Goal: Task Accomplishment & Management: Manage account settings

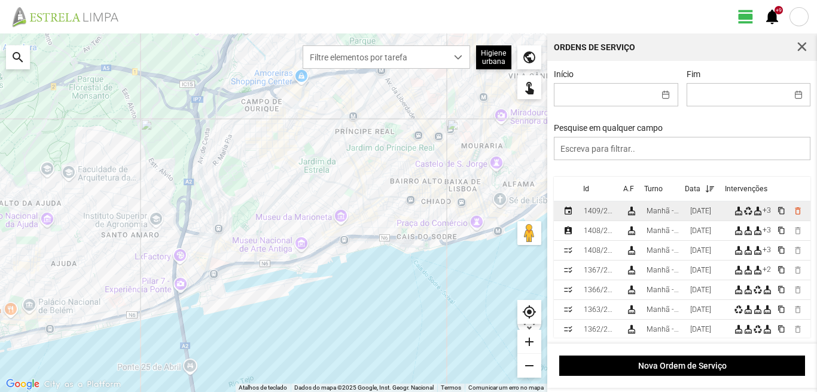
click at [703, 215] on div "[DATE]" at bounding box center [700, 211] width 21 height 8
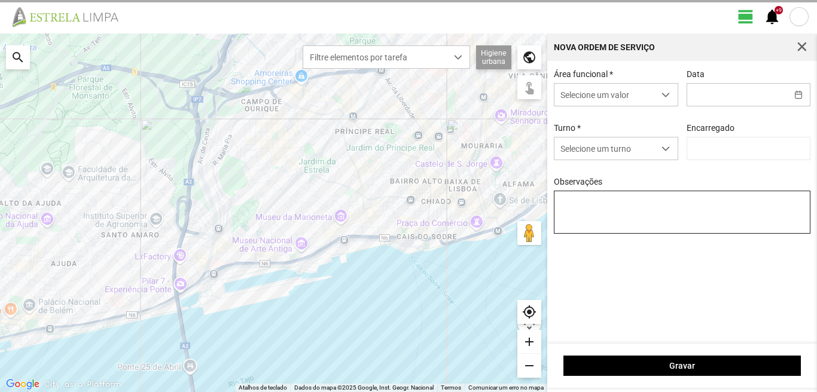
type input "[PERSON_NAME]"
type input "[DATE]"
type textarea "39-BAIXA AO SERVIÇO-6-10-17-22-25-36-44-45-47-49-50"
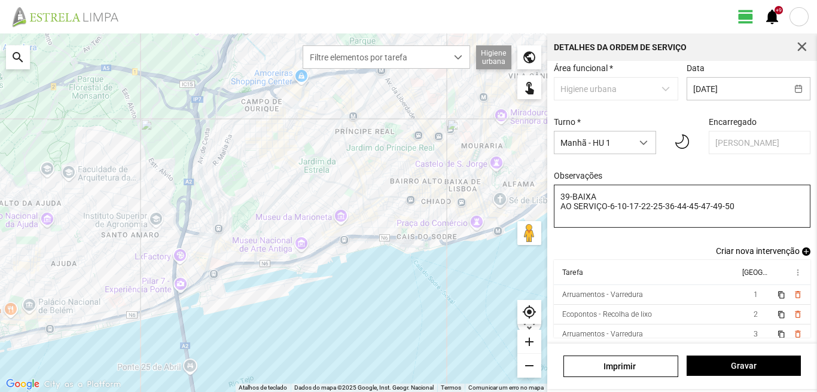
scroll to position [65, 0]
click at [806, 45] on span "button" at bounding box center [801, 47] width 11 height 11
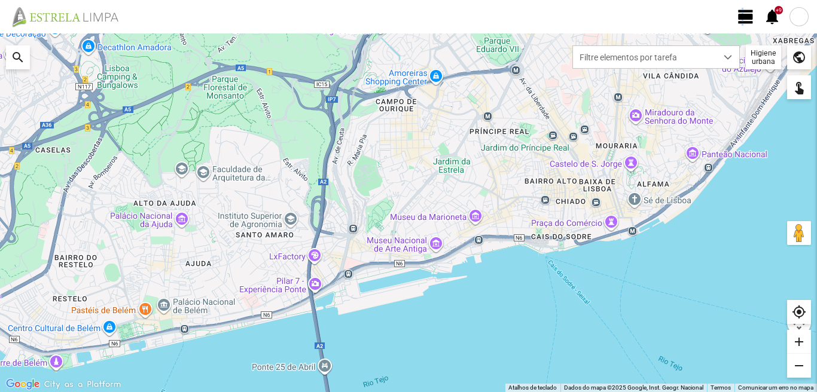
click at [742, 10] on span "view_day" at bounding box center [745, 17] width 18 height 18
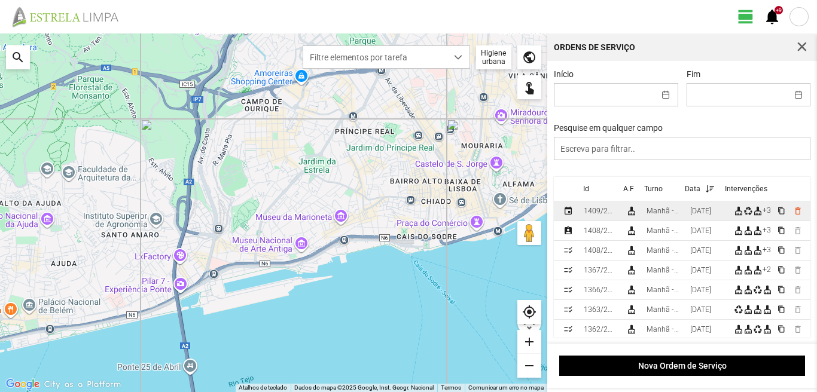
click at [685, 216] on td "Manhã - HU 1" at bounding box center [663, 211] width 44 height 20
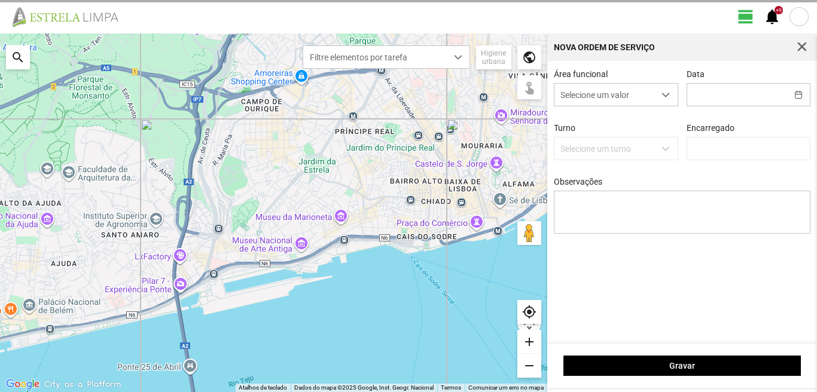
type input "[PERSON_NAME]"
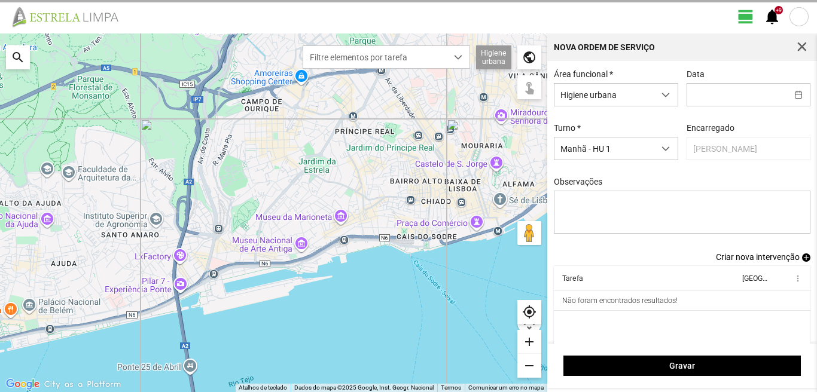
type input "[DATE]"
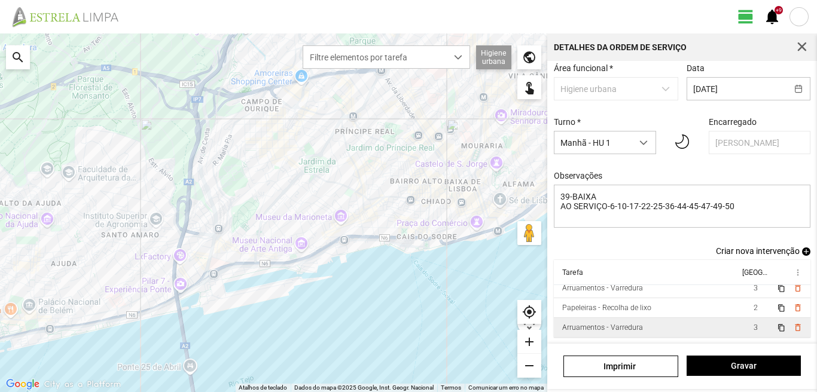
scroll to position [66, 0]
click at [753, 325] on span "2" at bounding box center [755, 327] width 4 height 8
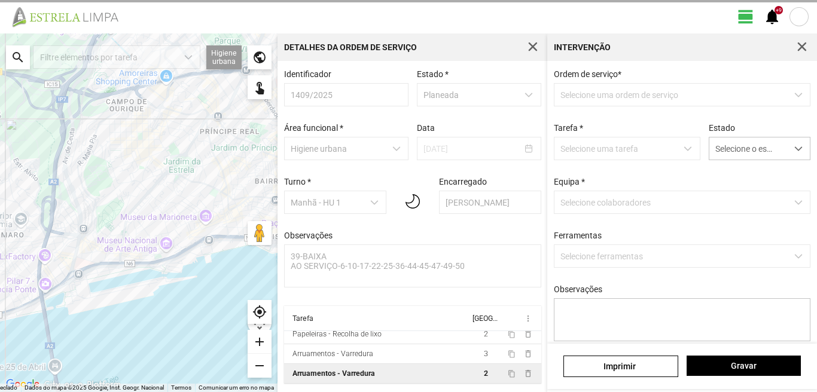
scroll to position [2, 0]
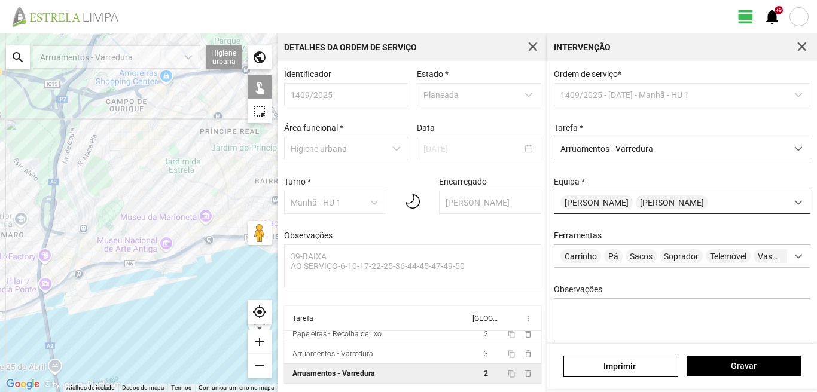
click at [674, 201] on div "Paulo Silva Raul Peres" at bounding box center [670, 202] width 233 height 22
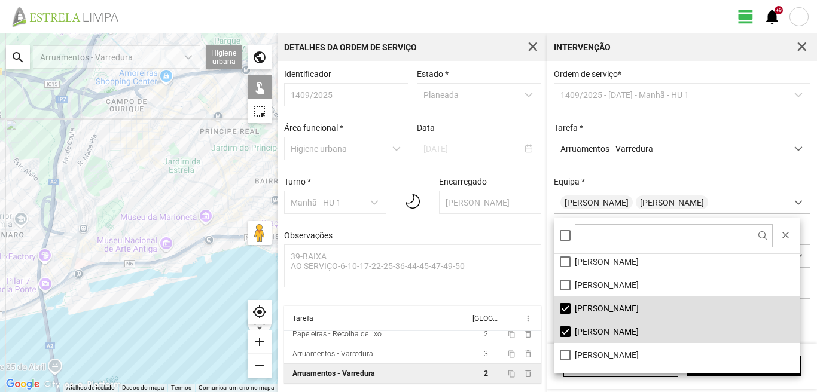
scroll to position [160, 0]
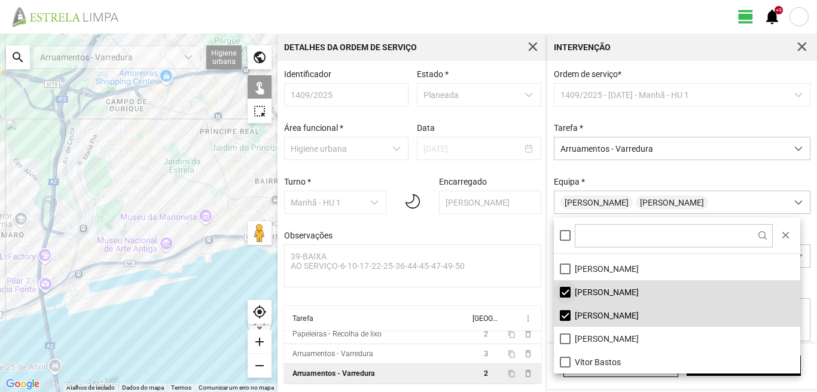
click at [562, 289] on li "Paulo Silva" at bounding box center [677, 291] width 246 height 23
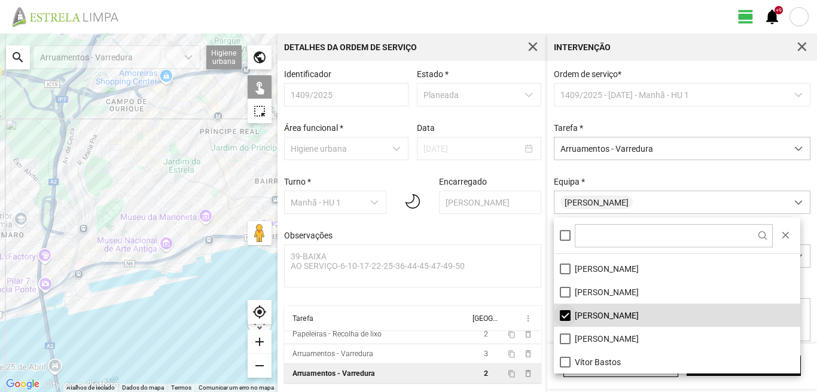
click at [567, 316] on li "Raul Peres" at bounding box center [677, 315] width 246 height 23
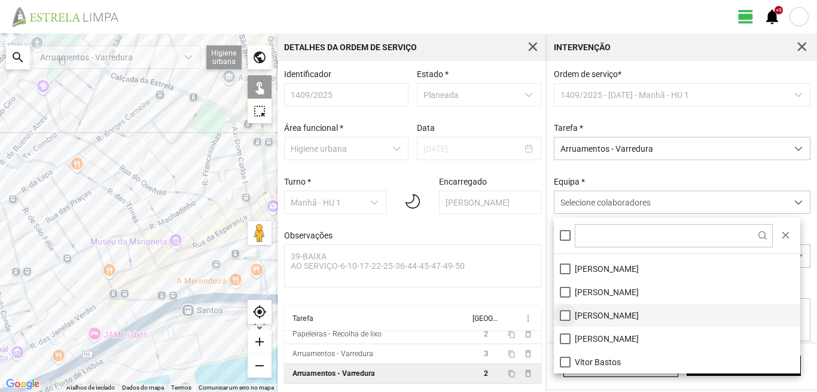
click at [564, 314] on li "Raul Peres" at bounding box center [677, 315] width 246 height 23
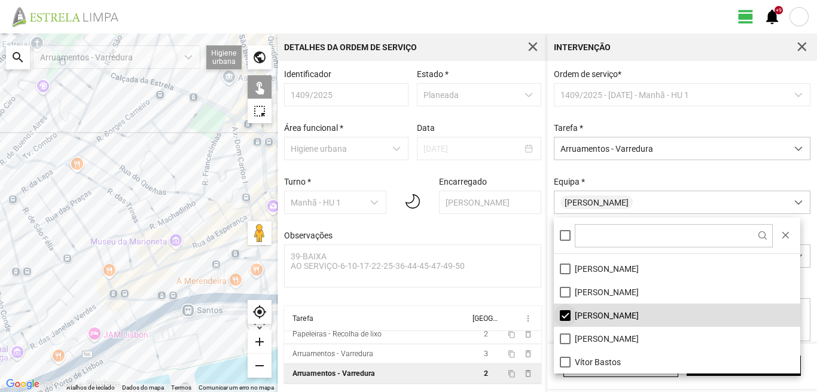
scroll to position [41, 0]
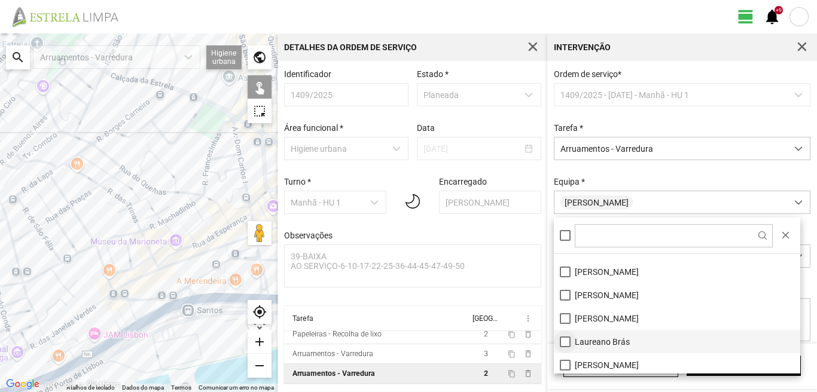
click at [565, 344] on li "[PERSON_NAME] Brás" at bounding box center [677, 341] width 246 height 23
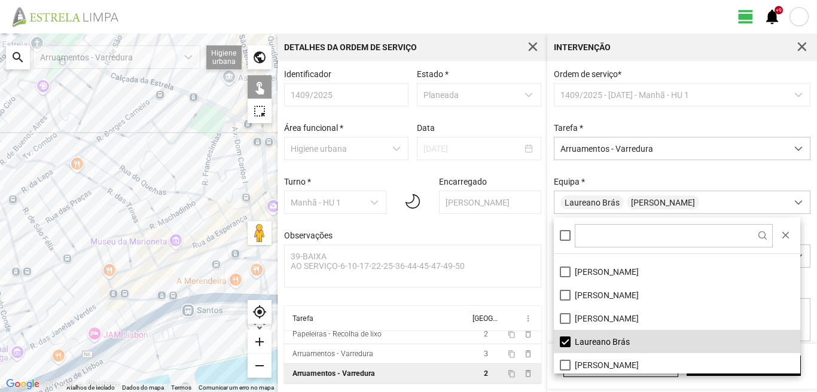
click at [161, 162] on div at bounding box center [138, 212] width 277 height 359
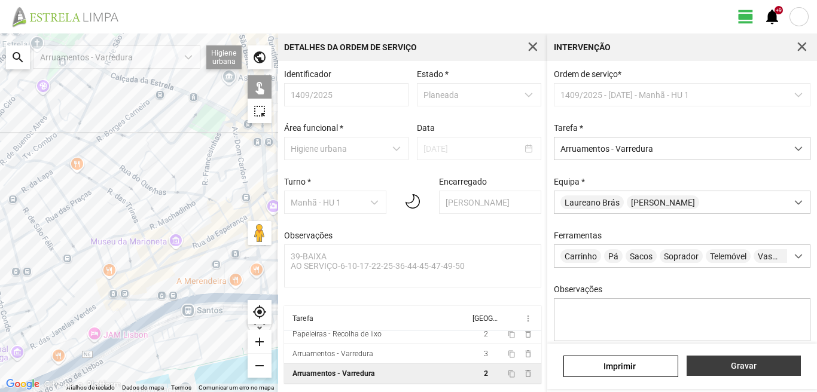
click at [704, 369] on span "Gravar" at bounding box center [743, 366] width 102 height 10
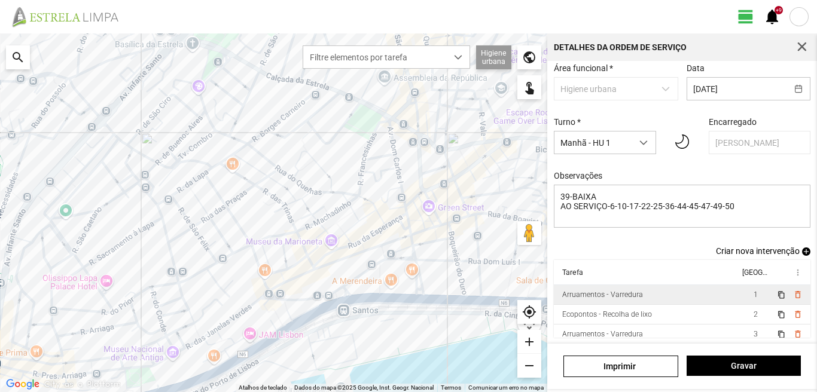
click at [740, 294] on td "1" at bounding box center [754, 295] width 33 height 20
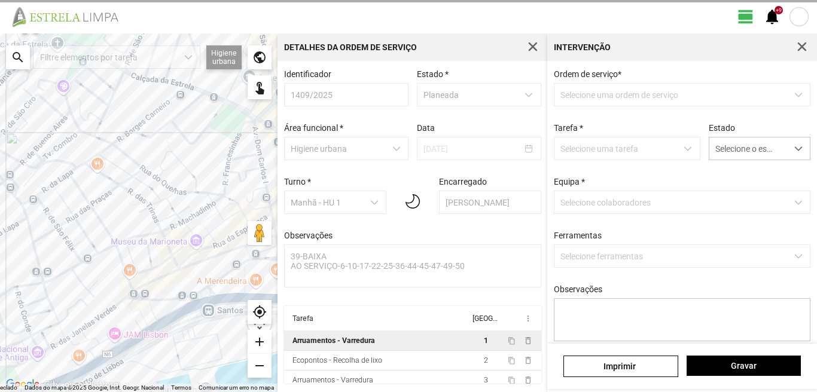
scroll to position [2, 0]
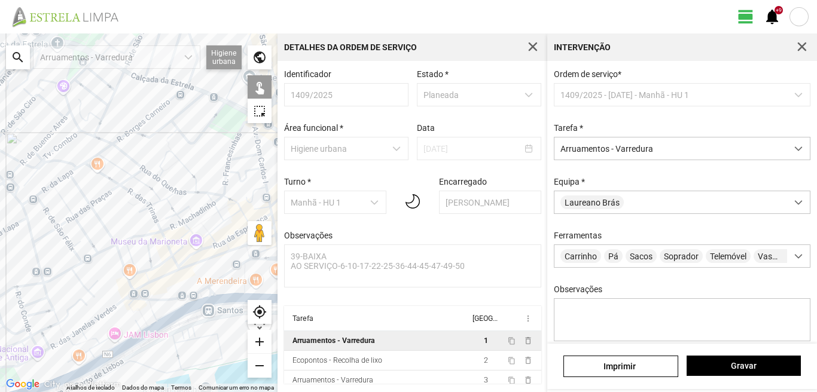
click at [802, 45] on span "button" at bounding box center [801, 47] width 11 height 11
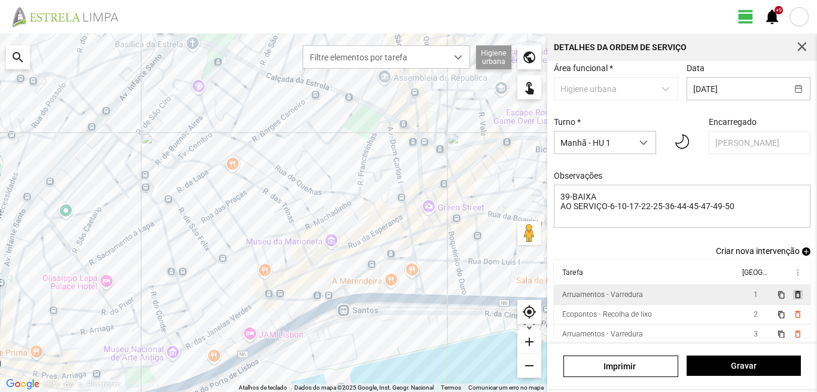
click at [792, 294] on span "delete_outline" at bounding box center [797, 295] width 10 height 10
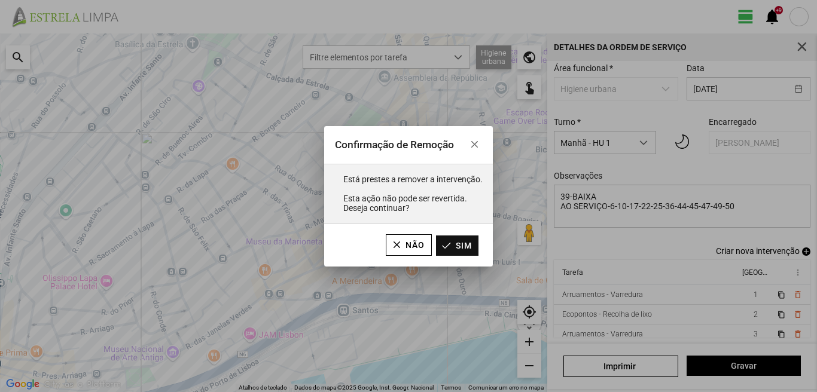
click at [458, 243] on button "Sim" at bounding box center [457, 246] width 42 height 20
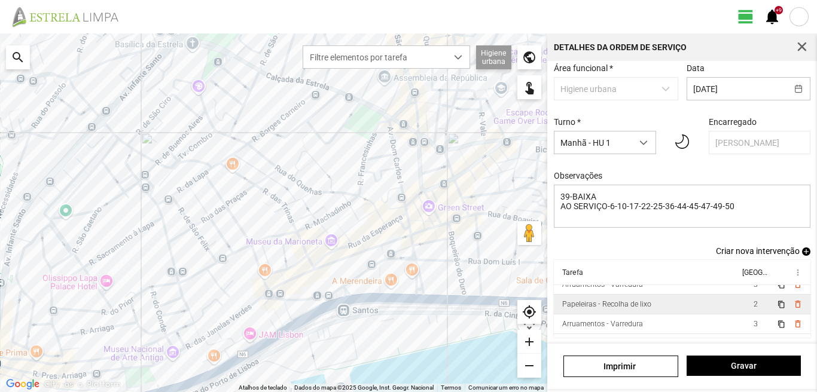
scroll to position [46, 0]
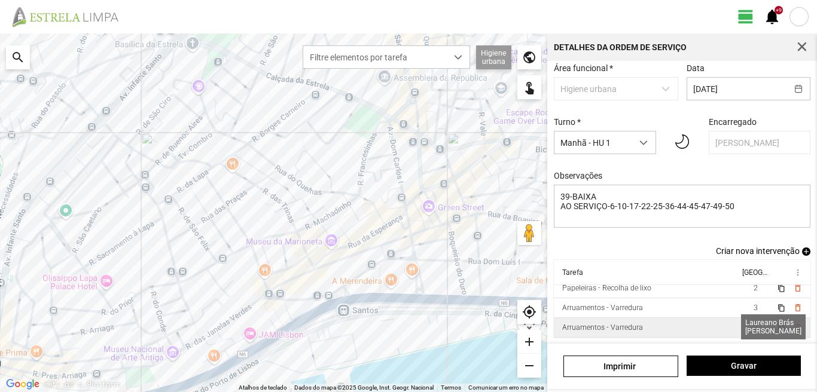
click at [753, 327] on span "2" at bounding box center [755, 327] width 4 height 8
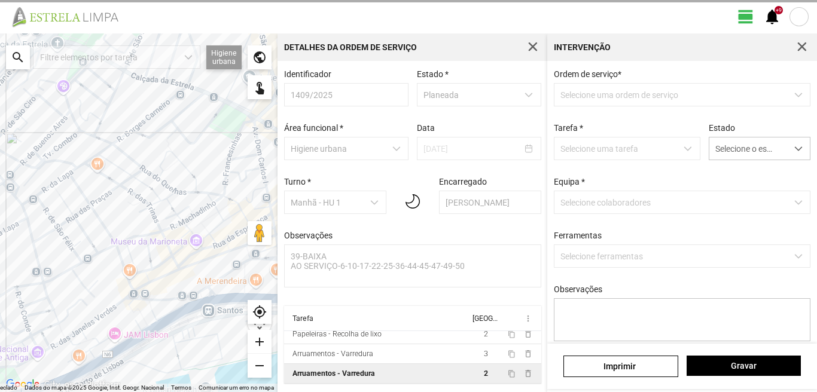
scroll to position [2, 0]
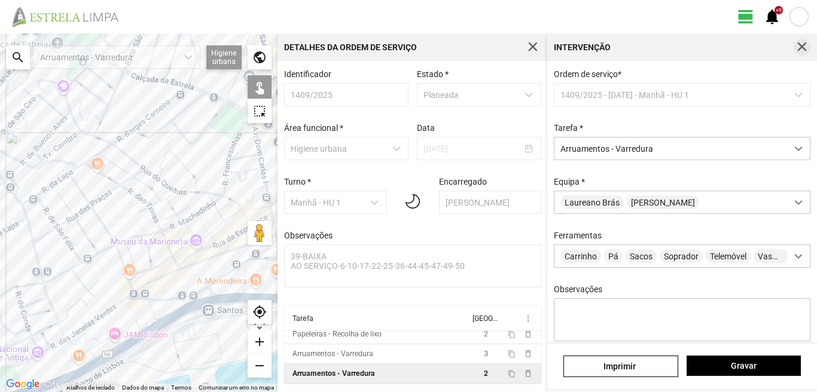
click at [799, 43] on span "button" at bounding box center [801, 47] width 11 height 11
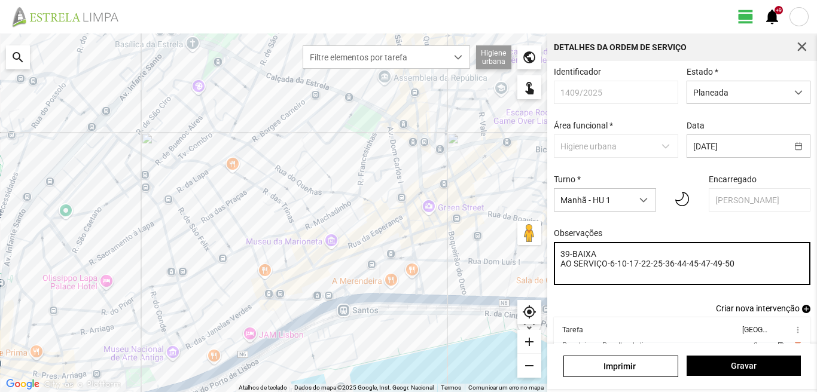
click at [597, 257] on textarea "39-BAIXA AO SERVIÇO-6-10-17-22-25-36-44-45-47-49-50" at bounding box center [682, 263] width 257 height 43
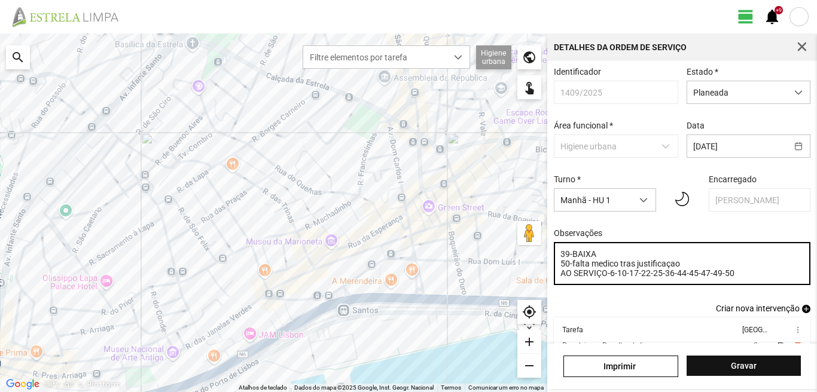
type textarea "39-BAIXA 50-falta medico tras justificaçao AO SERVIÇO-6-10-17-22-25-36-44-45-47…"
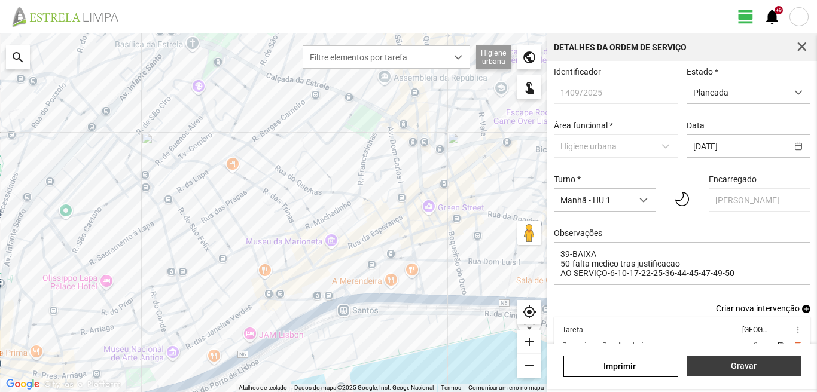
click at [716, 361] on span "Gravar" at bounding box center [743, 366] width 102 height 10
